Goal: Communication & Community: Share content

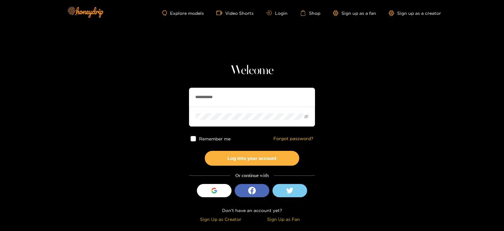
drag, startPoint x: 225, startPoint y: 94, endPoint x: 186, endPoint y: 97, distance: 38.9
click at [186, 97] on section "**********" at bounding box center [252, 112] width 504 height 224
type input "**********"
click at [205, 151] on button "Log into your account" at bounding box center [252, 158] width 95 height 15
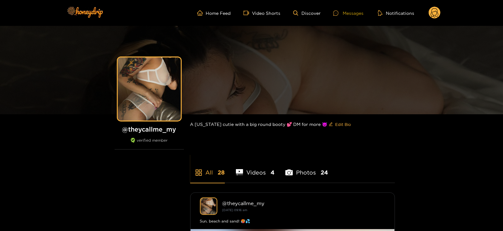
click at [354, 12] on div "Messages" at bounding box center [349, 12] width 30 height 7
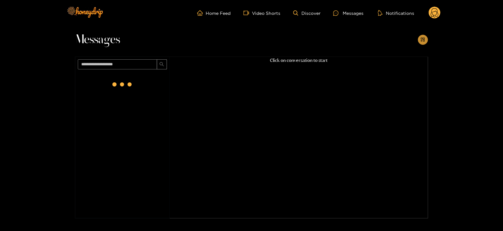
click at [421, 42] on icon "appstore-add" at bounding box center [423, 39] width 5 height 5
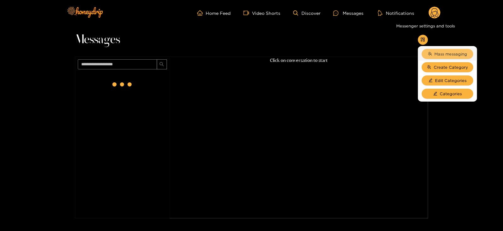
click at [430, 52] on icon "team" at bounding box center [430, 54] width 4 height 4
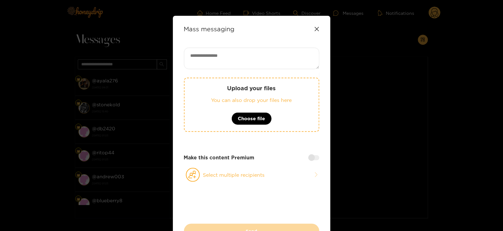
click at [250, 57] on textarea at bounding box center [252, 58] width 136 height 21
paste textarea "**********"
type textarea "**********"
click at [200, 179] on button "Select multiple recipients" at bounding box center [252, 174] width 136 height 15
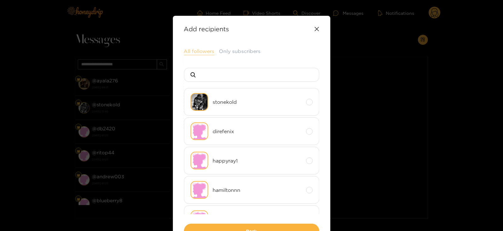
click at [191, 51] on button "All followers" at bounding box center [199, 52] width 31 height 8
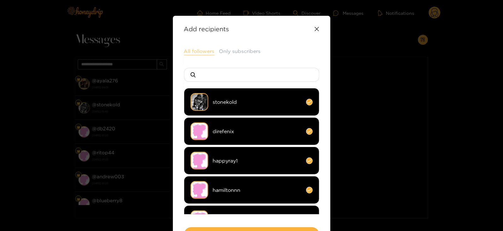
scroll to position [47, 0]
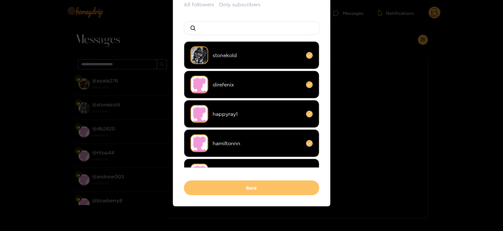
click at [198, 183] on button "Back" at bounding box center [252, 187] width 136 height 15
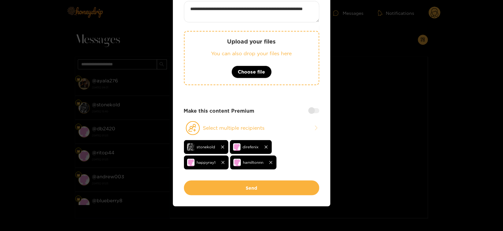
click at [198, 183] on button "Send" at bounding box center [252, 187] width 136 height 15
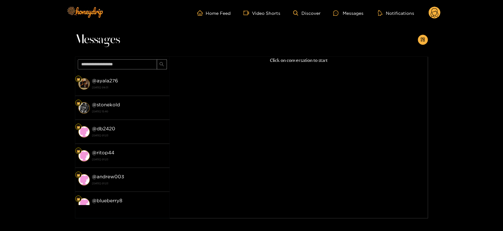
scroll to position [44, 0]
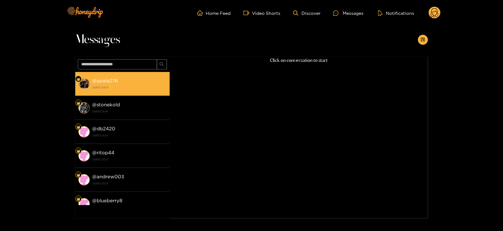
click at [108, 77] on div "@ ayala276 [DATE] 09:31" at bounding box center [129, 84] width 74 height 14
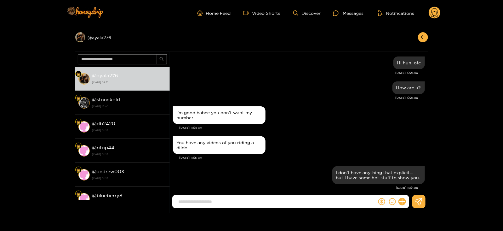
scroll to position [670, 0]
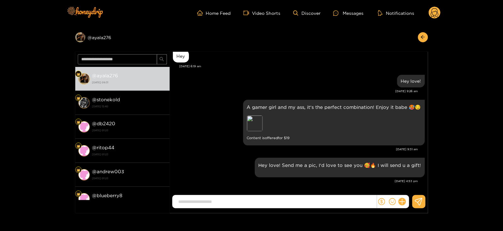
click at [443, 12] on header "Home Feed Video Shorts Discover Messages Notifications 0" at bounding box center [251, 13] width 503 height 26
click at [434, 9] on icon at bounding box center [435, 13] width 8 height 11
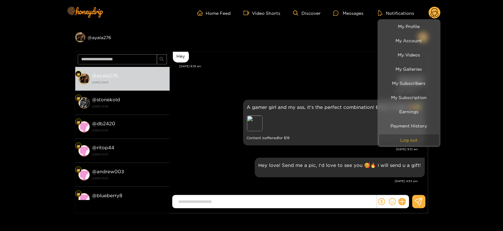
click at [403, 141] on button "Log out" at bounding box center [410, 139] width 60 height 11
